Goal: Contribute content

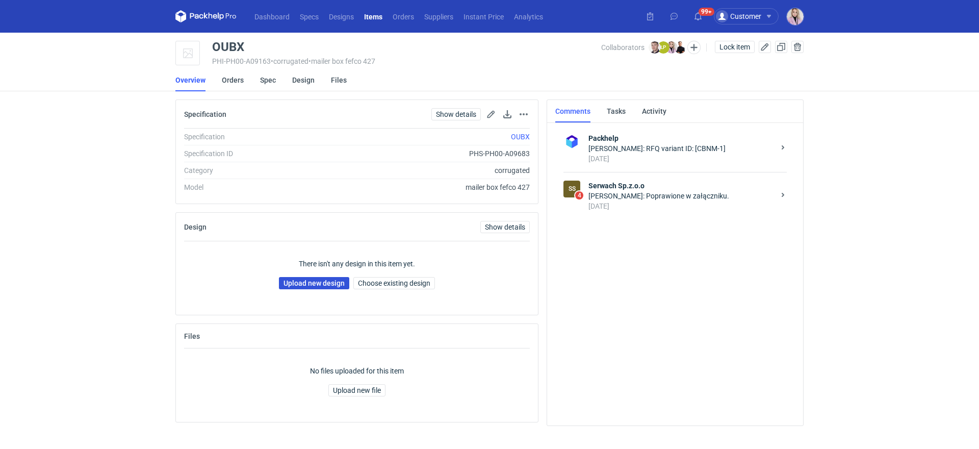
click at [299, 280] on link "Upload new design" at bounding box center [314, 283] width 70 height 12
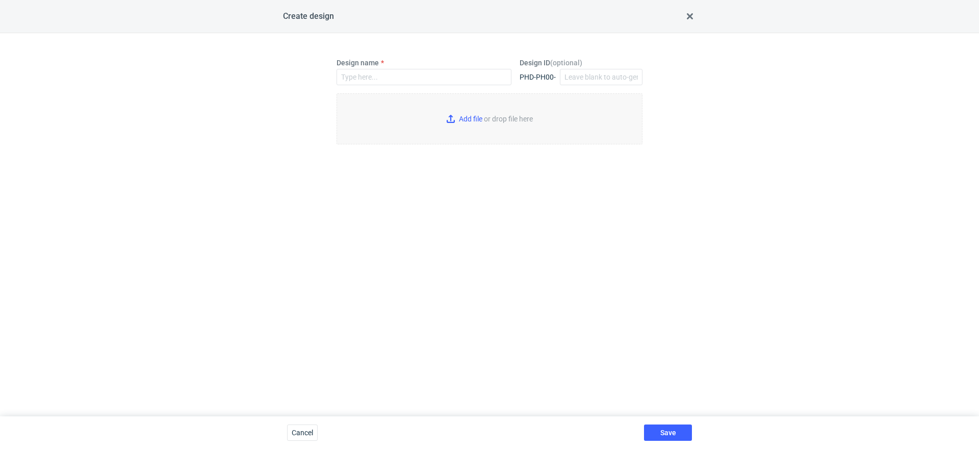
click at [384, 67] on div "Design name" at bounding box center [424, 72] width 175 height 28
click at [381, 72] on input "Design name" at bounding box center [424, 77] width 175 height 16
paste input "OUBX"
type input "OUBX"
click at [456, 111] on input "Add file or drop file here" at bounding box center [490, 118] width 306 height 51
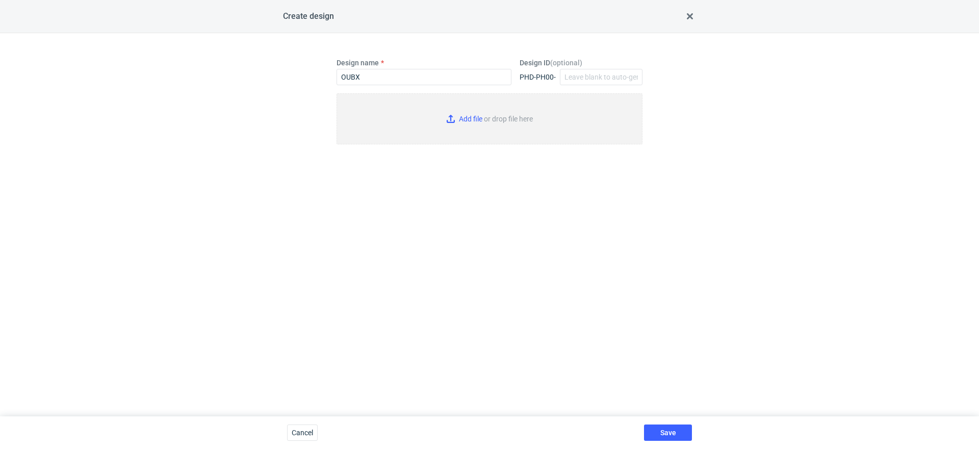
type input "C:\fakepath\custom____OUBX__d0__oR235335765__outside.pdf"
click at [664, 437] on button "Save" at bounding box center [668, 432] width 48 height 16
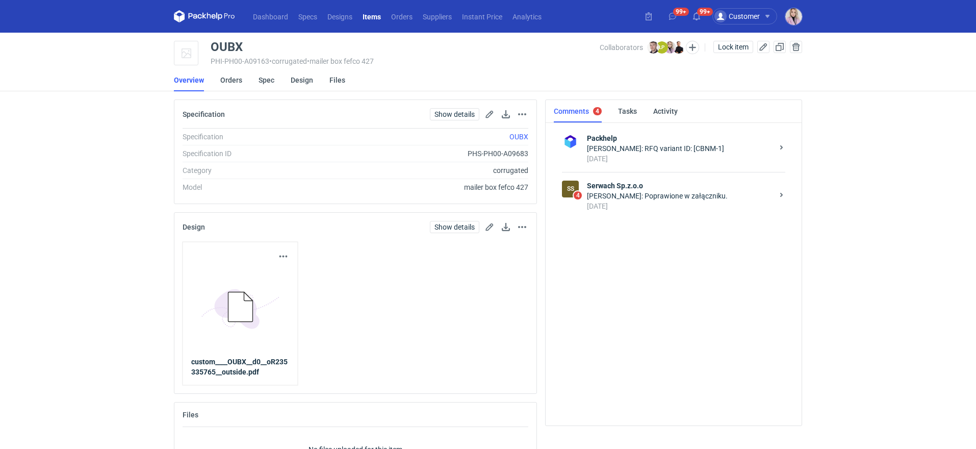
click at [676, 188] on strong "Serwach Sp.z.o.o" at bounding box center [680, 186] width 186 height 10
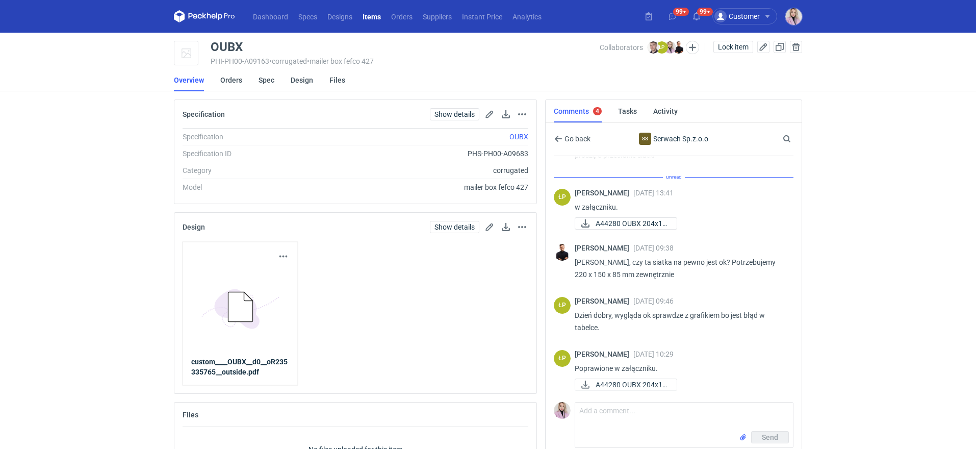
scroll to position [30, 0]
click at [224, 45] on div "OUBX" at bounding box center [227, 47] width 32 height 12
click at [225, 46] on div "OUBX" at bounding box center [227, 47] width 32 height 12
copy div "OUBX"
